Goal: Find contact information: Find contact information

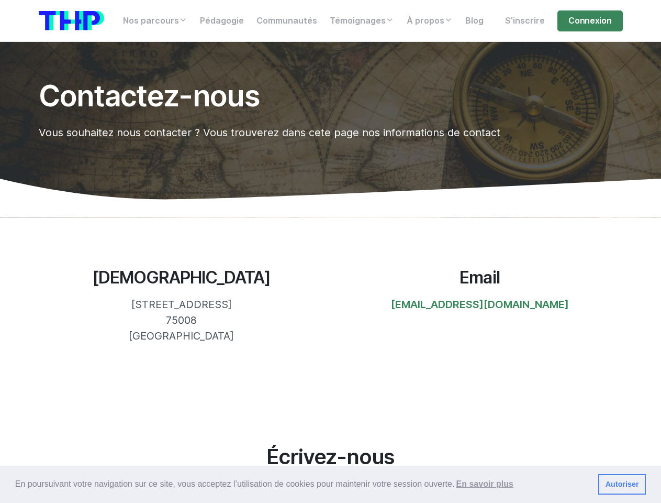
click at [330, 251] on section "[DEMOGRAPHIC_DATA] [STREET_ADDRESS] 75008 [GEOGRAPHIC_DATA] Email [EMAIL_ADDRES…" at bounding box center [330, 305] width 661 height 176
click at [330, 484] on span "En poursuivant votre navigation sur ce site, vous acceptez l’utilisation de coo…" at bounding box center [302, 484] width 575 height 16
click at [622, 484] on link "Autoriser" at bounding box center [622, 484] width 48 height 21
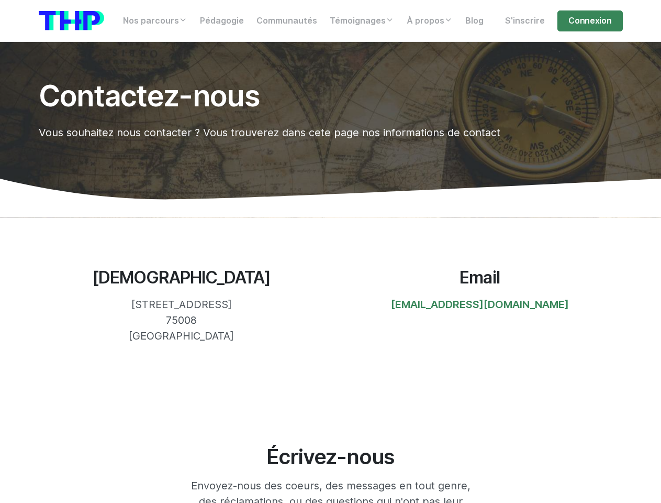
click at [156, 21] on link "Nos parcours" at bounding box center [155, 20] width 77 height 21
click at [364, 21] on link "Témoignages" at bounding box center [361, 20] width 77 height 21
click at [434, 21] on link "À propos" at bounding box center [429, 20] width 59 height 21
click at [479, 305] on link "[EMAIL_ADDRESS][DOMAIN_NAME]" at bounding box center [480, 304] width 178 height 13
